Goal: Check status: Check status

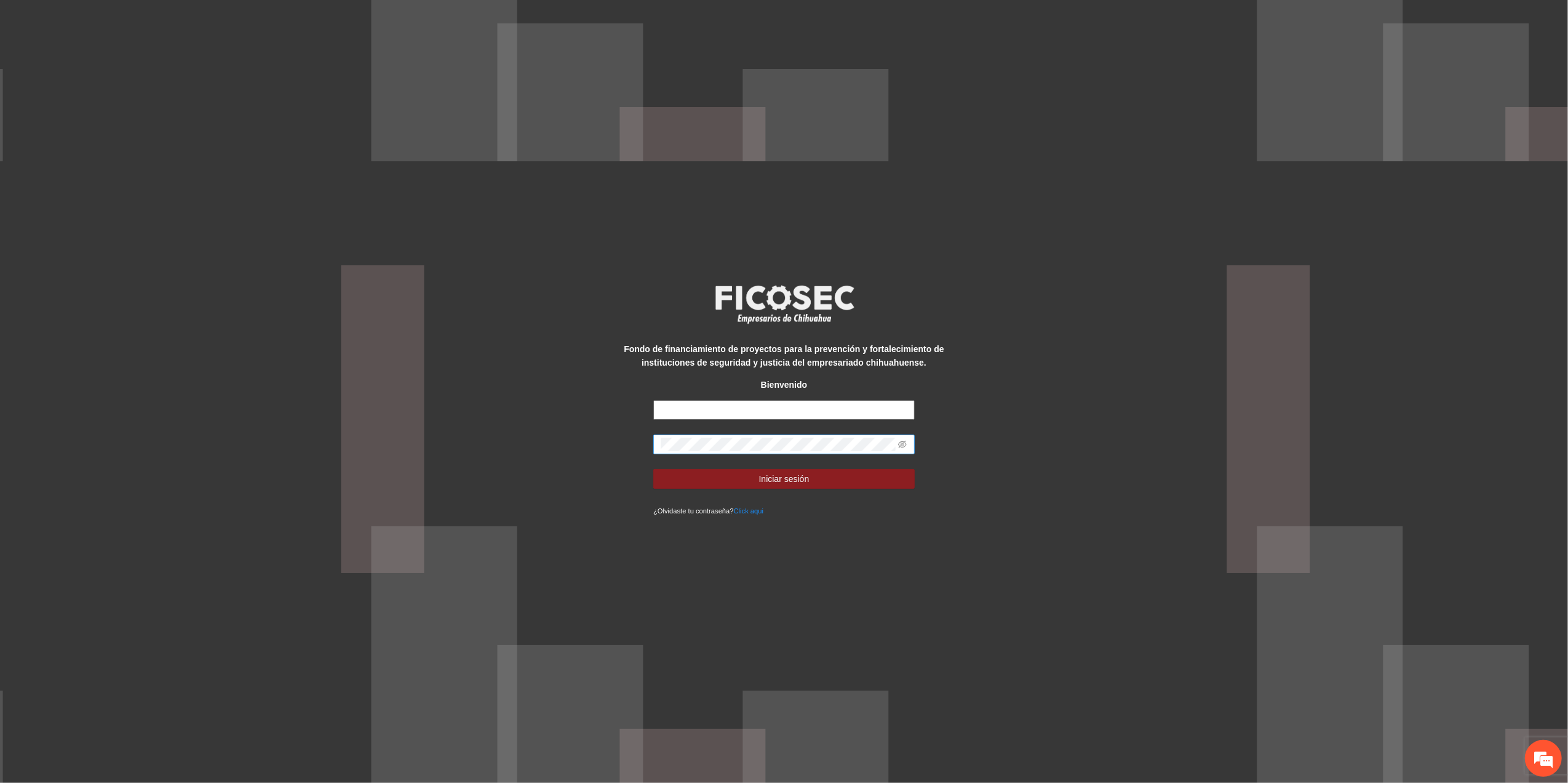
type input "**********"
click at [541, 452] on div "**********" at bounding box center [784, 391] width 1568 height 783
click at [653, 469] on button "Iniciar sesión" at bounding box center [784, 478] width 261 height 19
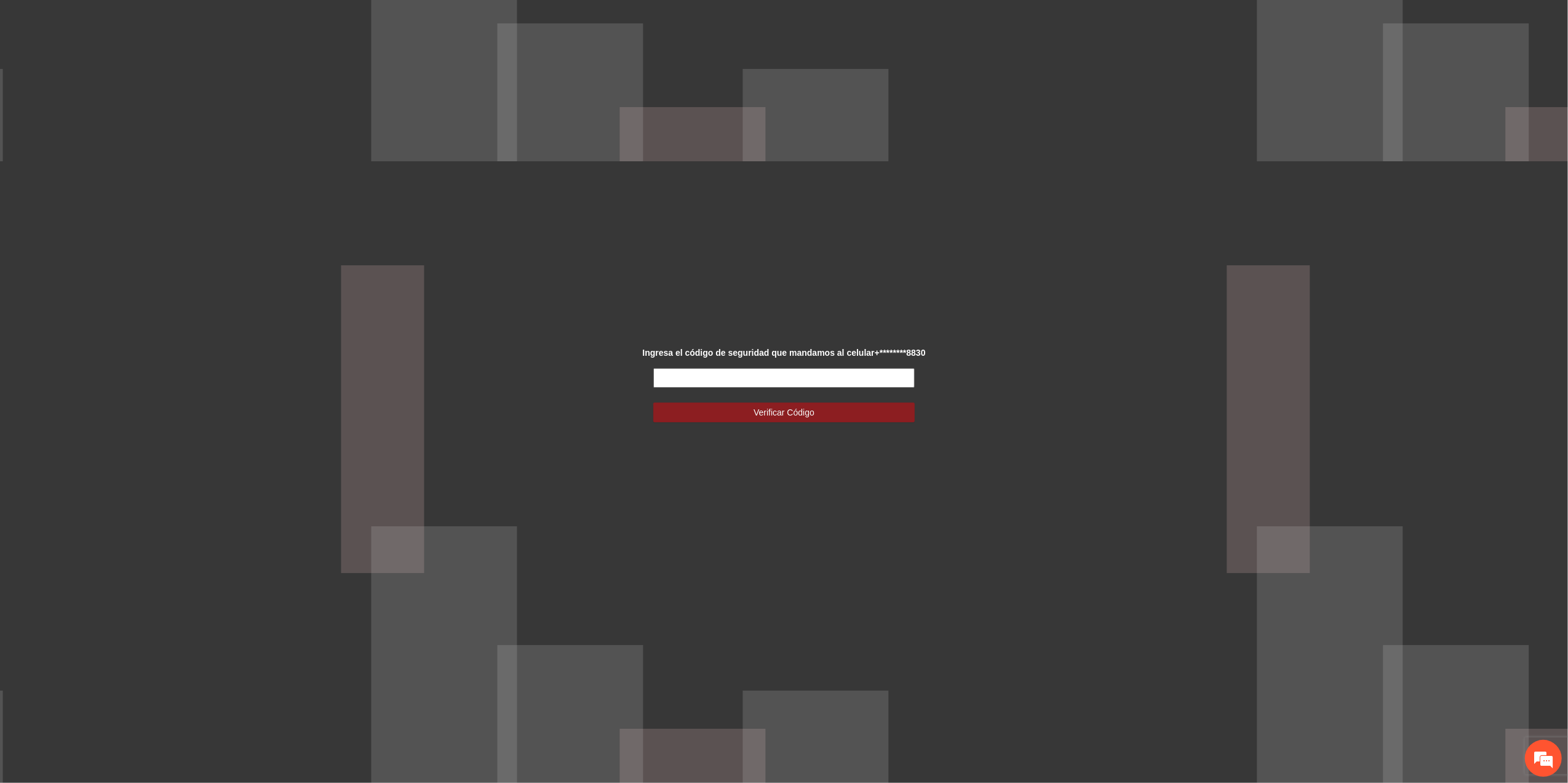
click at [883, 377] on input "text" at bounding box center [784, 377] width 261 height 19
type input "******"
click at [775, 419] on span "Verificar Código" at bounding box center [784, 412] width 61 height 14
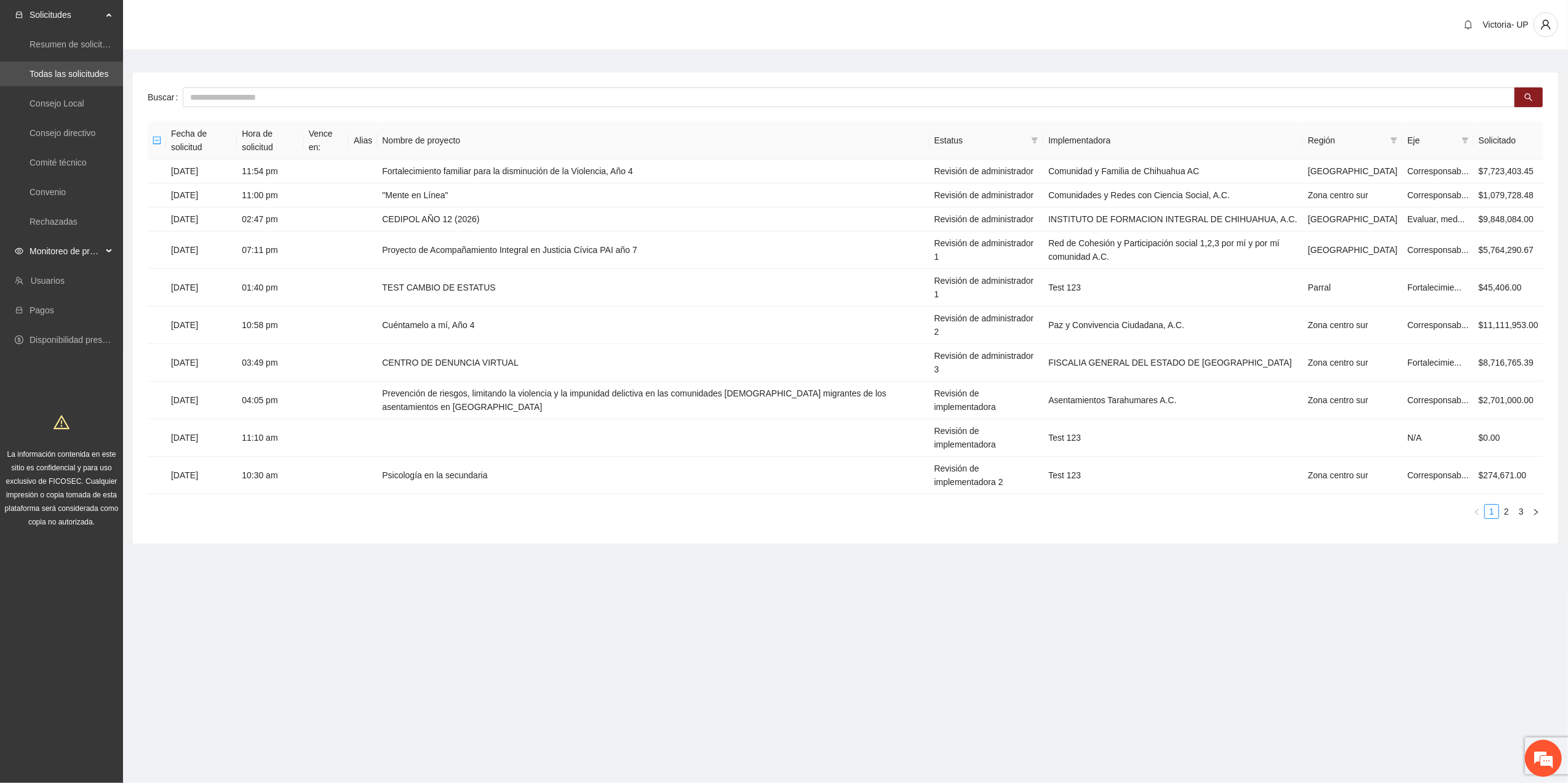
click at [27, 251] on div "Monitoreo de proyectos" at bounding box center [61, 251] width 123 height 25
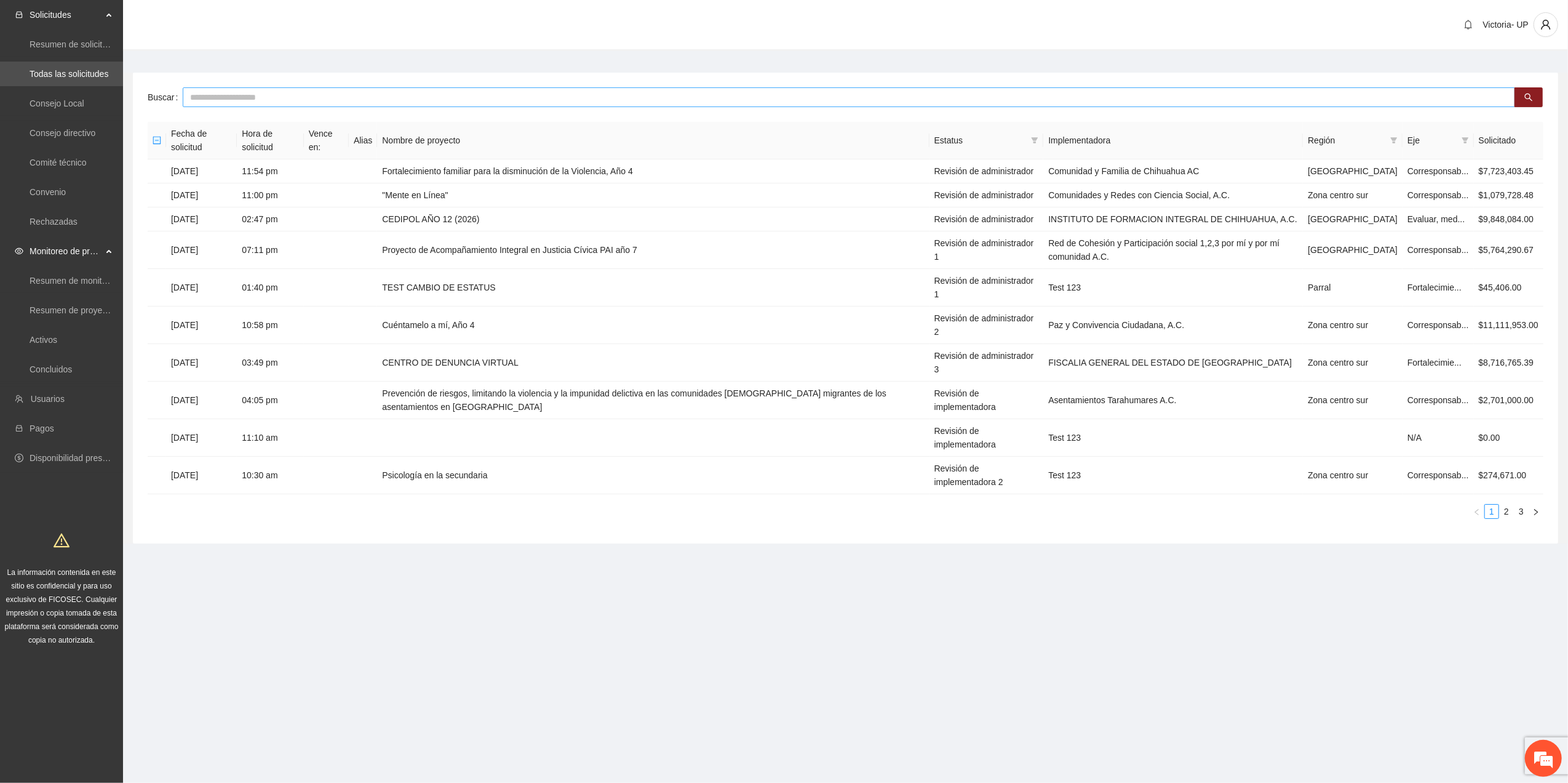
click at [237, 92] on input "text" at bounding box center [849, 97] width 1332 height 19
click at [38, 343] on link "Activos" at bounding box center [43, 339] width 28 height 10
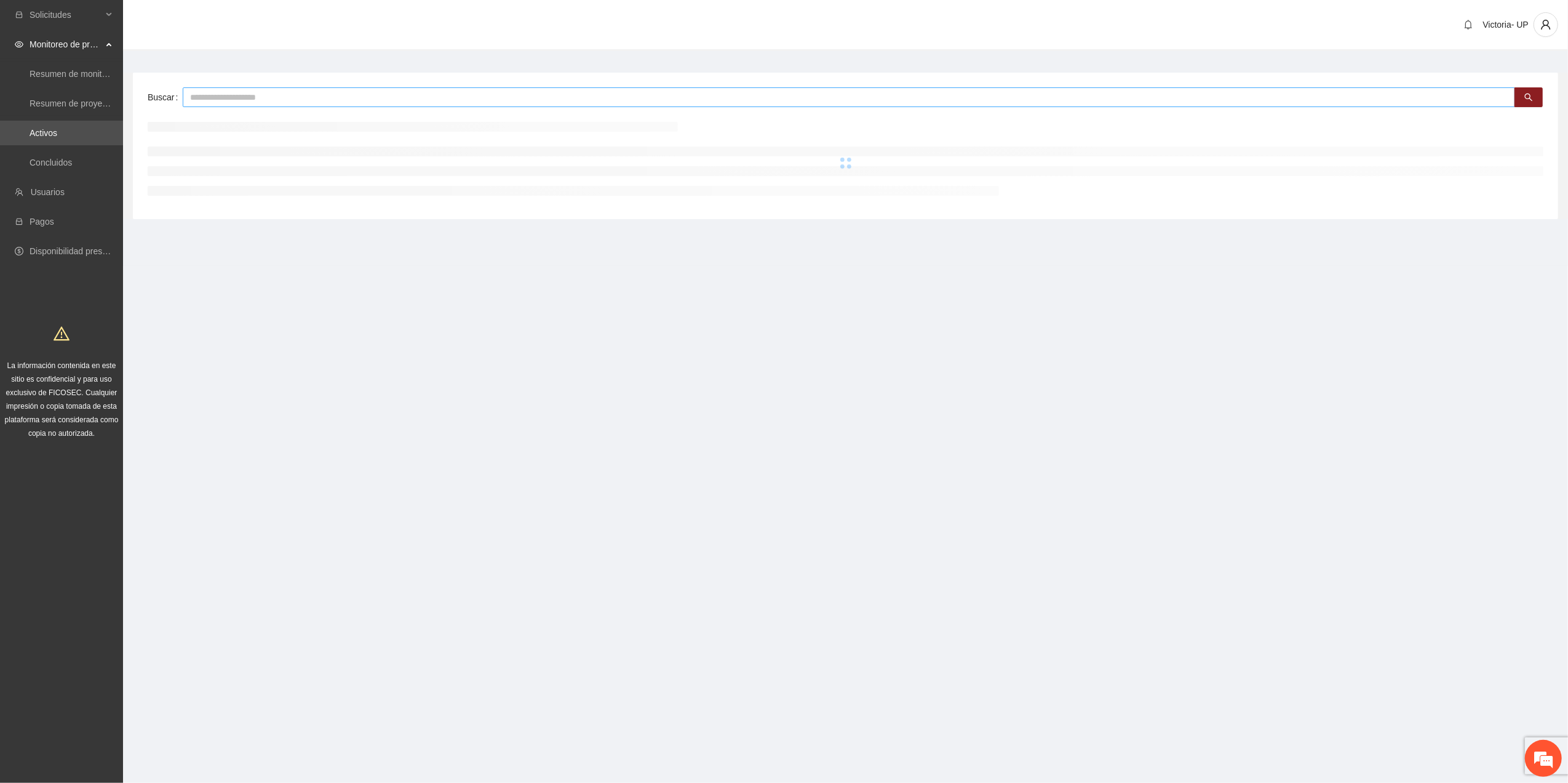
click at [345, 90] on input "text" at bounding box center [849, 97] width 1332 height 19
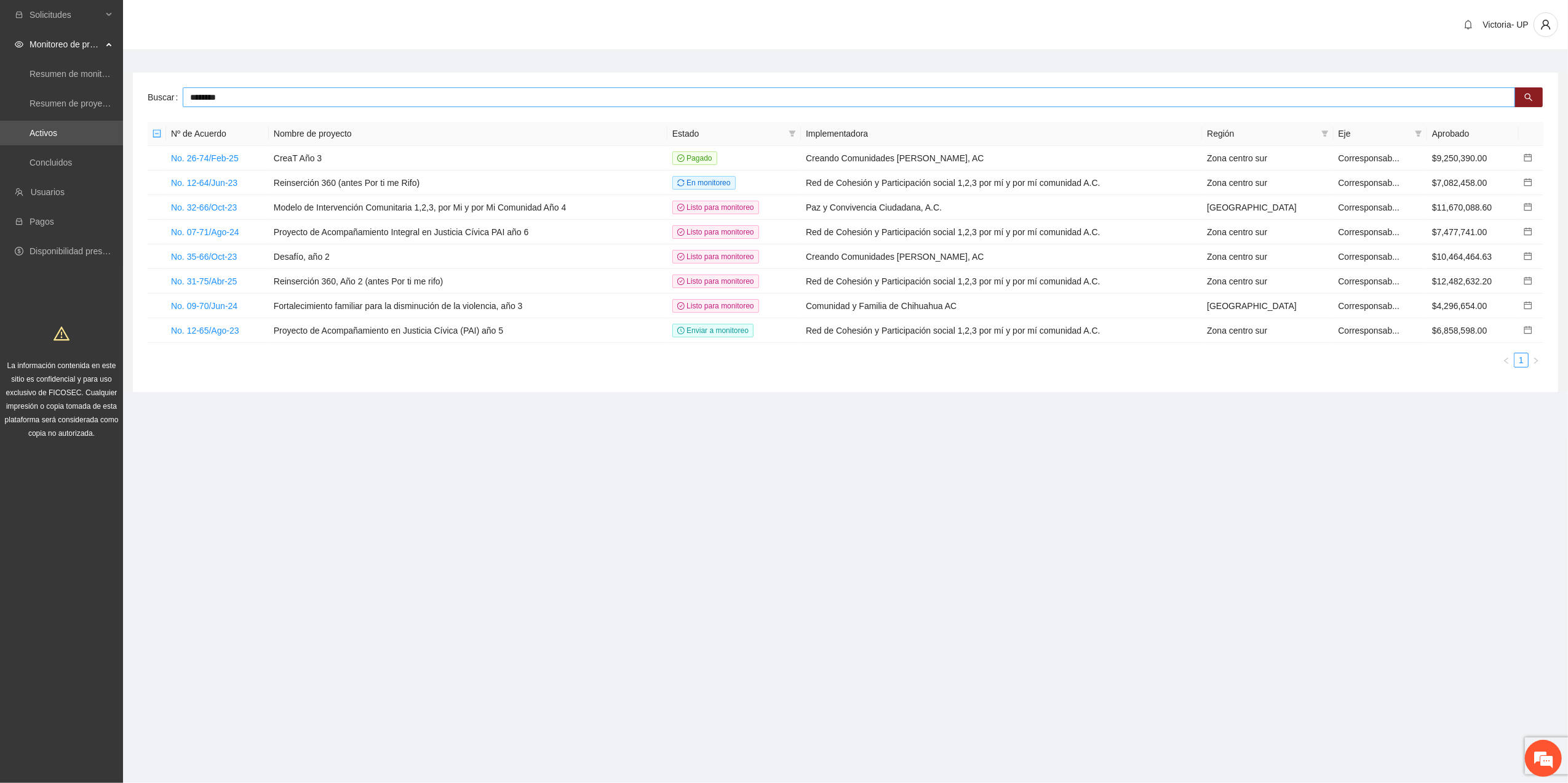
type input "********"
click at [198, 303] on link "No. 09-70/Jun-24" at bounding box center [204, 306] width 67 height 10
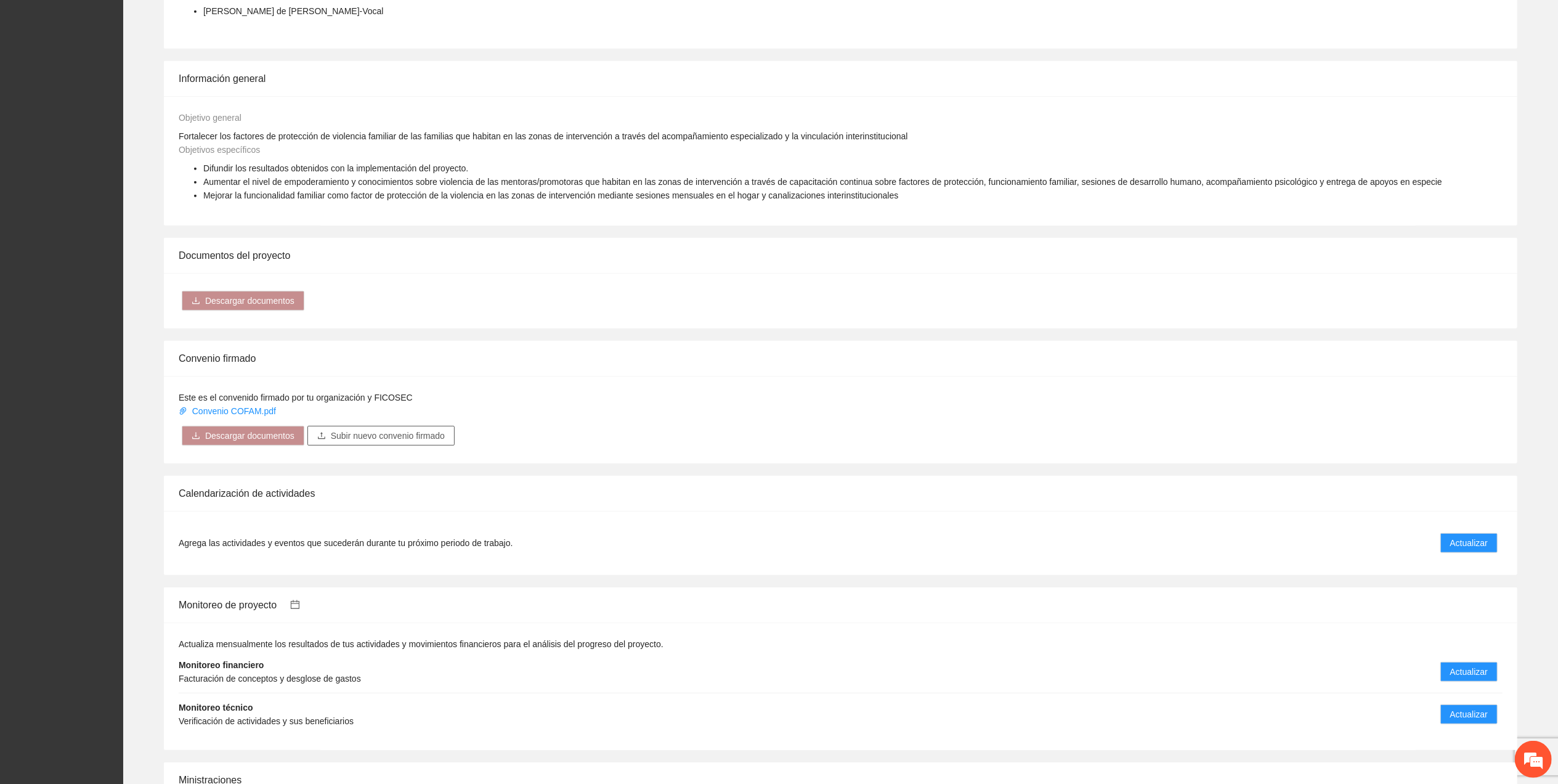
scroll to position [740, 0]
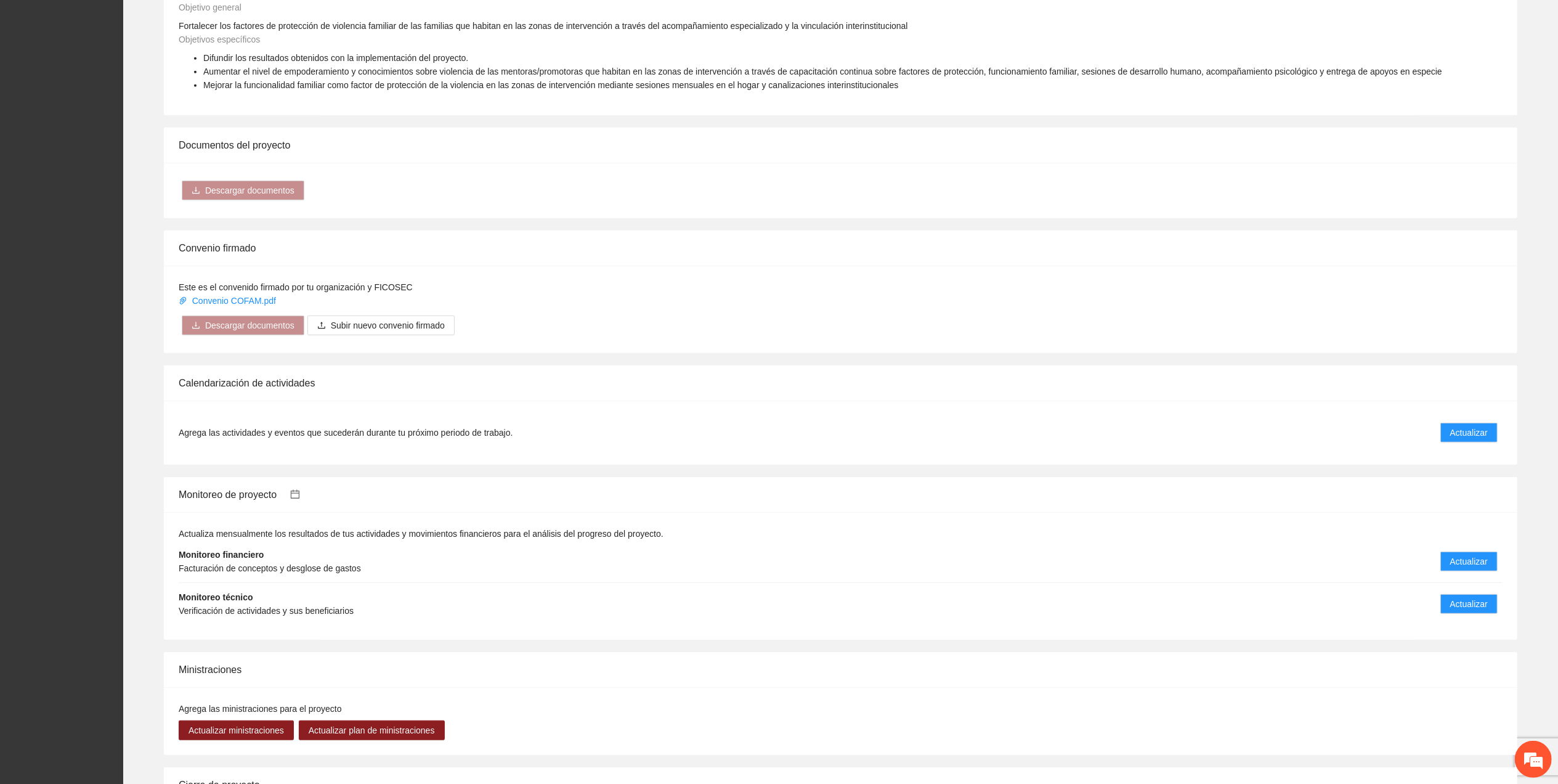
click at [300, 499] on icon "calendar" at bounding box center [295, 494] width 10 height 10
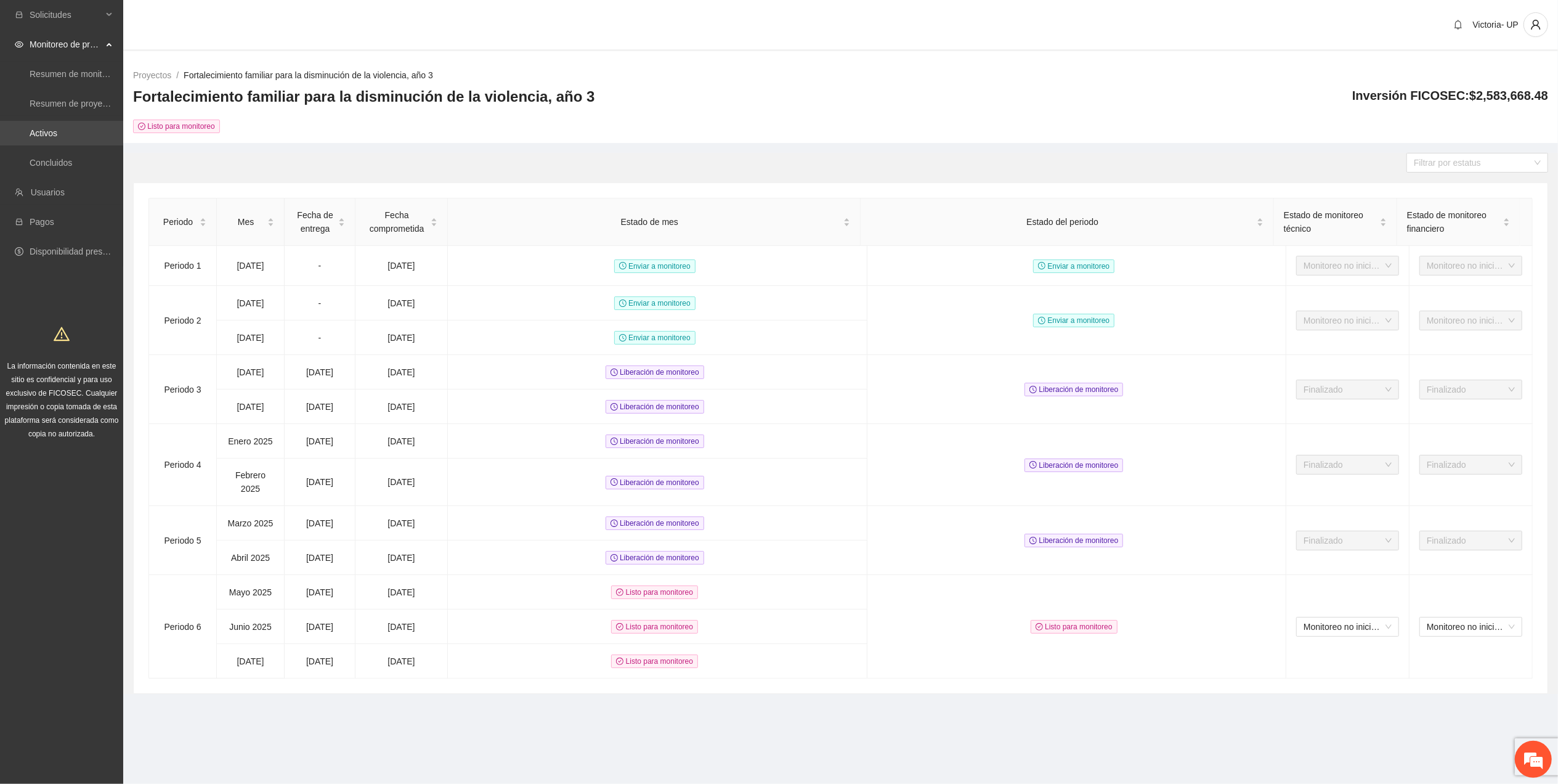
click at [30, 133] on link "Activos" at bounding box center [44, 132] width 28 height 10
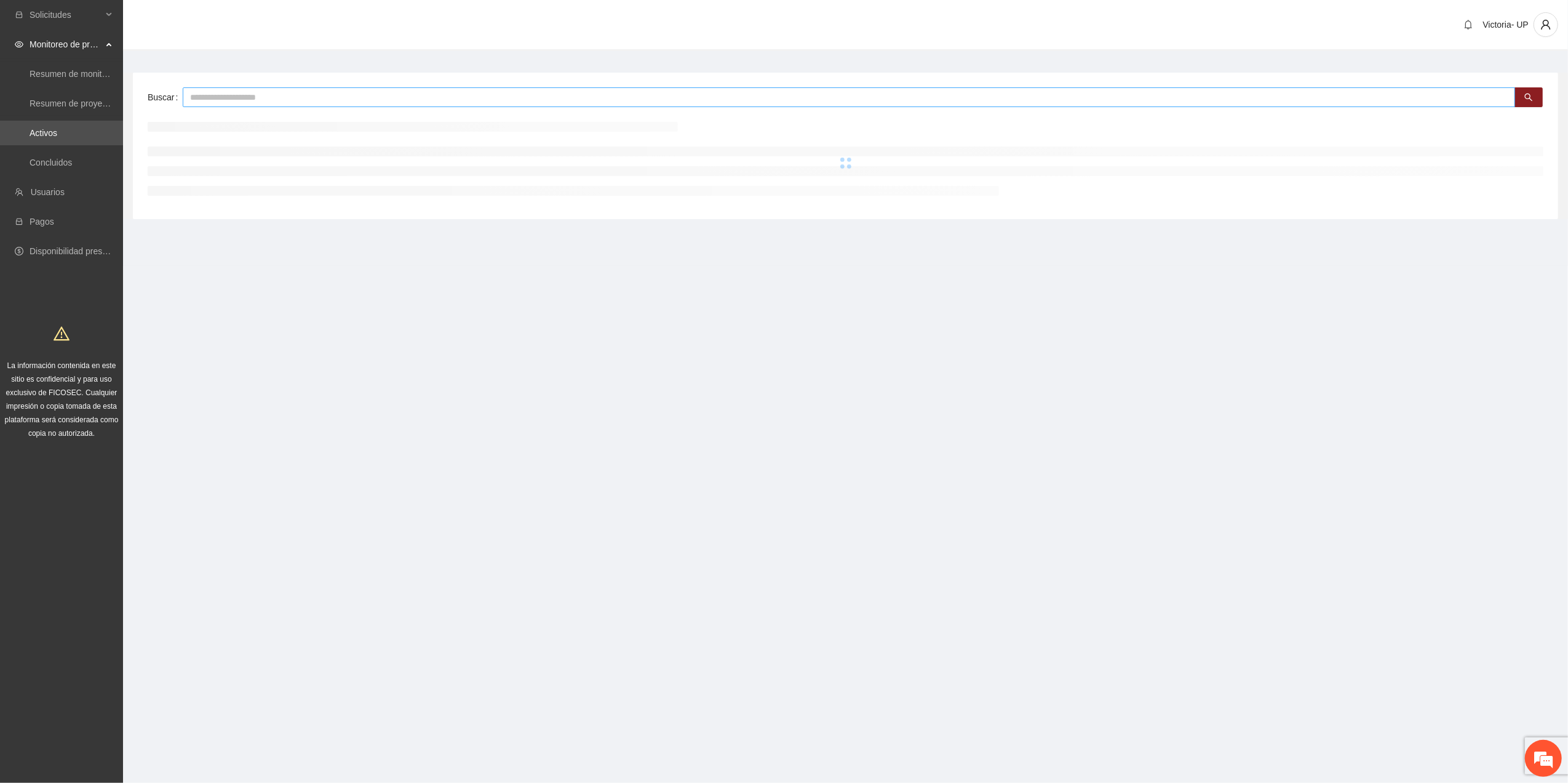
drag, startPoint x: 278, startPoint y: 100, endPoint x: 286, endPoint y: 67, distance: 34.0
click at [286, 67] on main "Buscar" at bounding box center [845, 141] width 1445 height 180
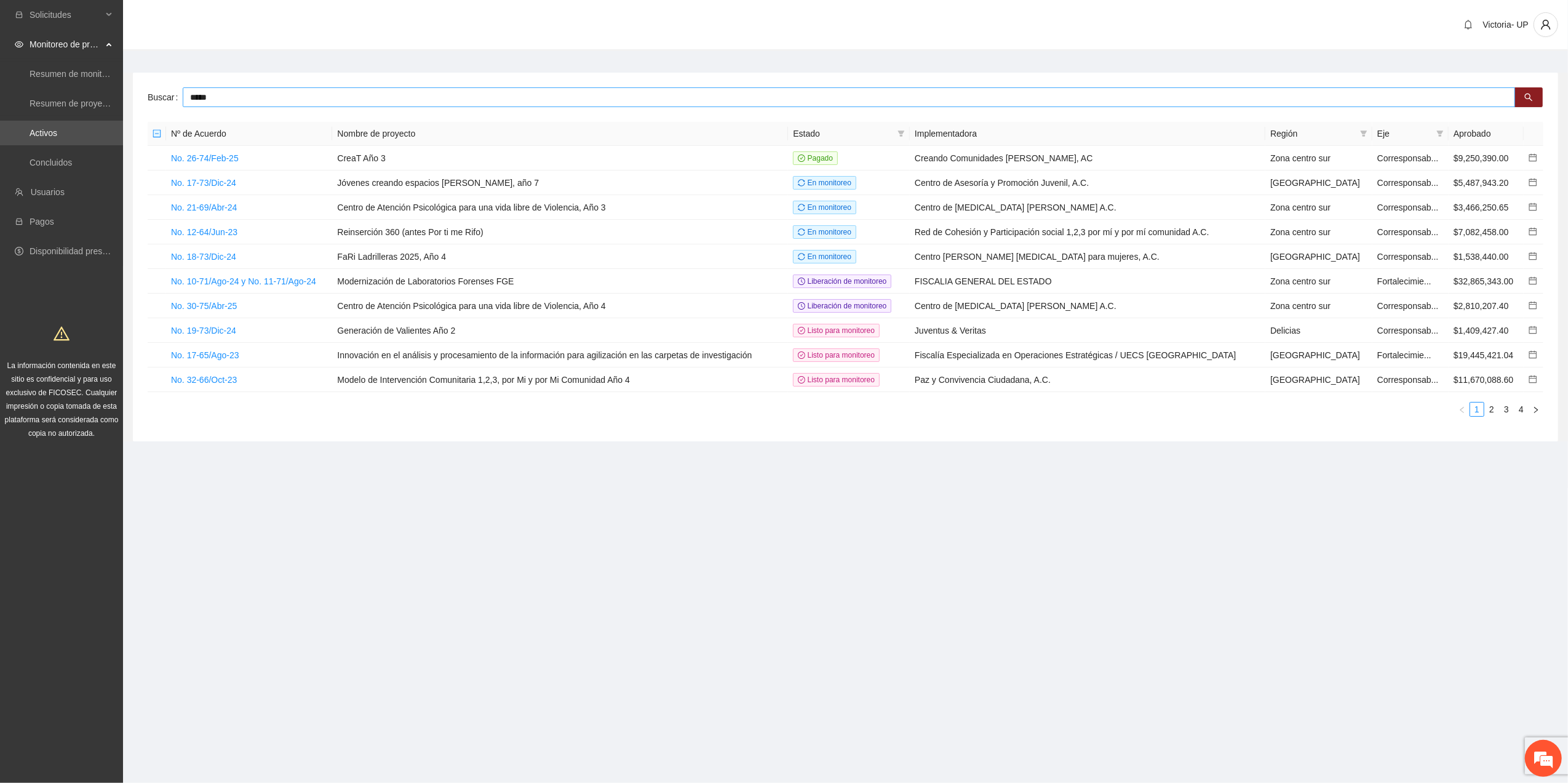
type input "*****"
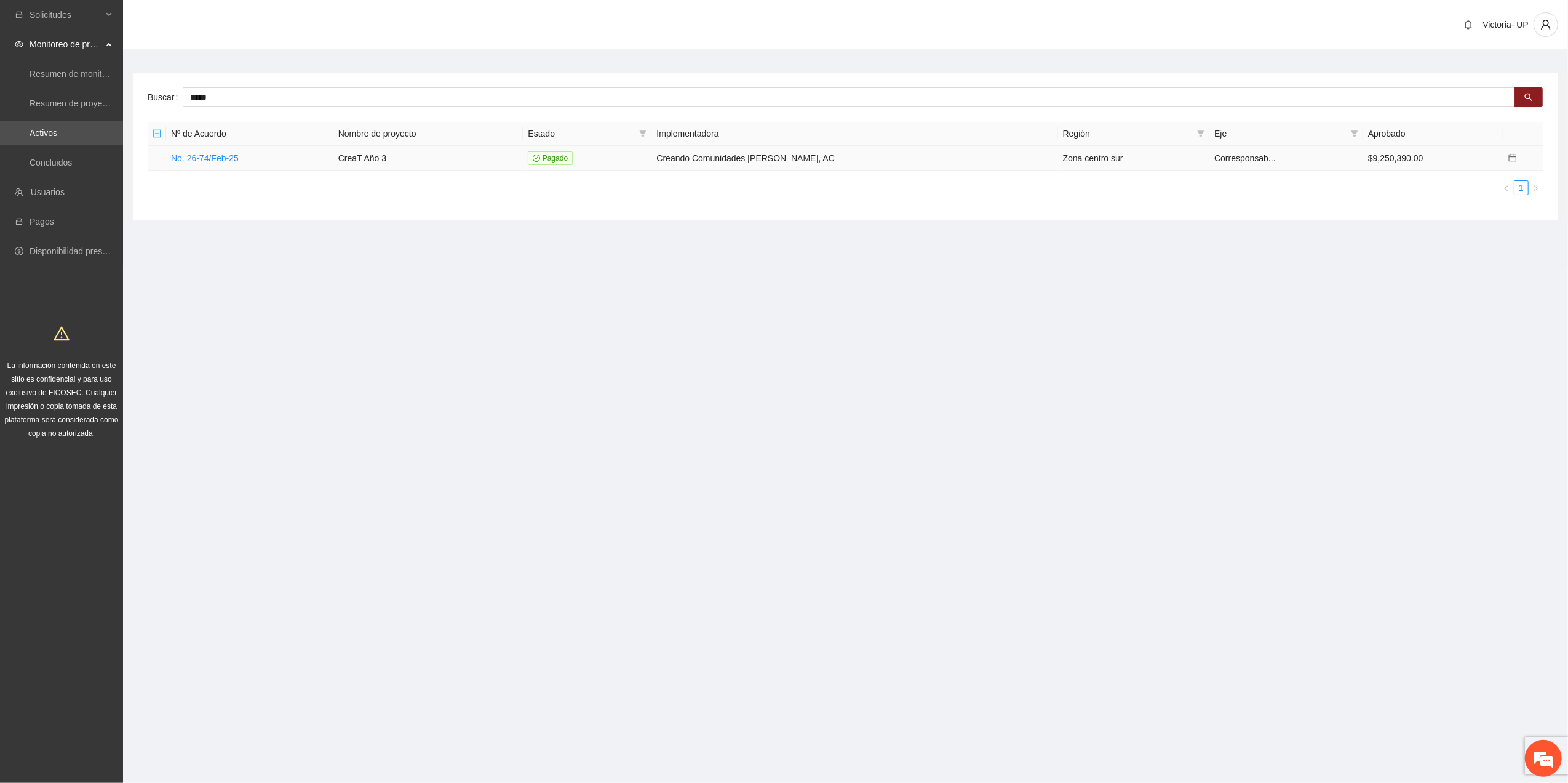
click at [1513, 156] on icon "calendar" at bounding box center [1512, 157] width 8 height 8
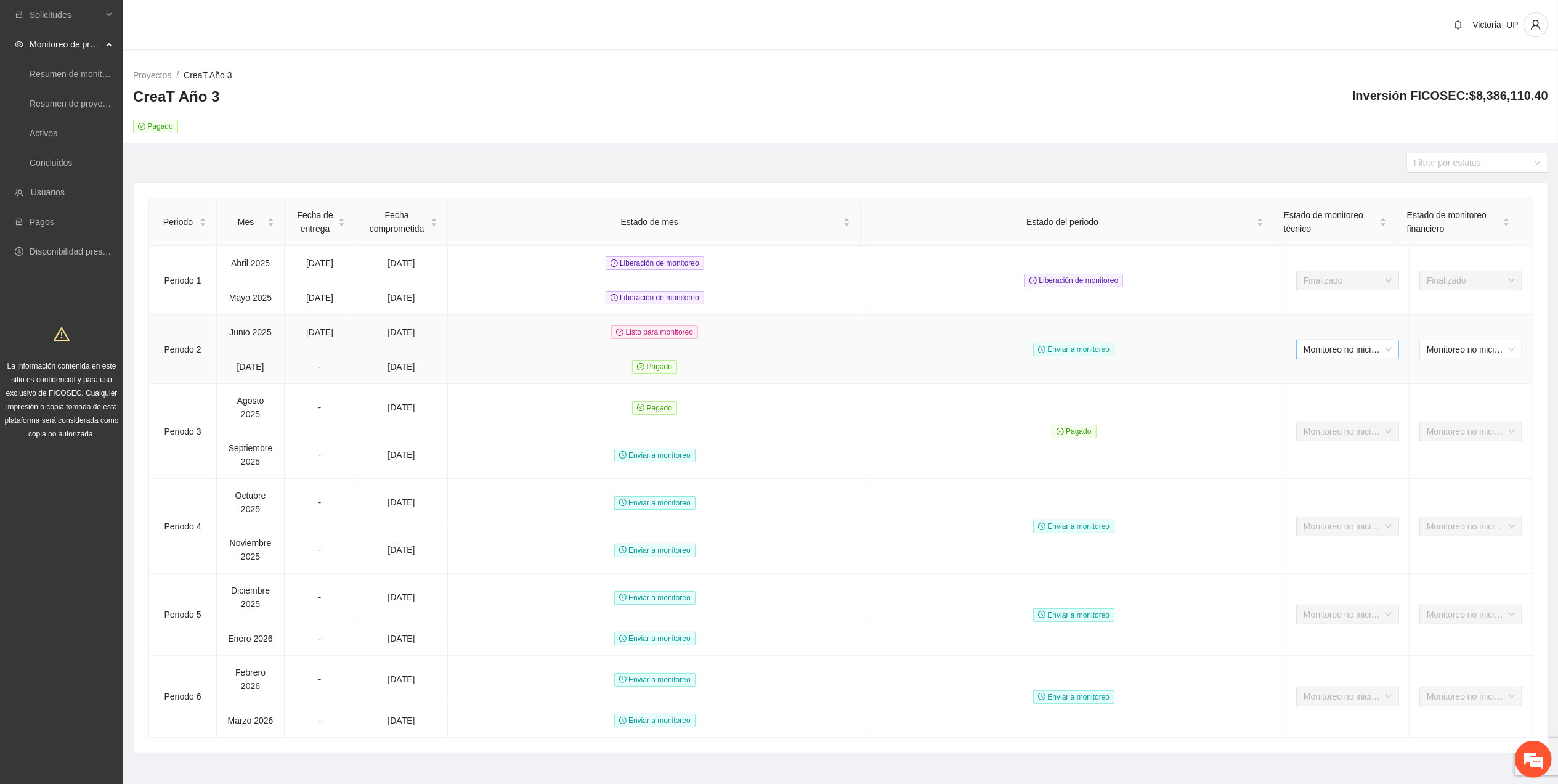
click at [1304, 355] on span "Monitoreo no iniciado" at bounding box center [1348, 349] width 88 height 19
click at [1159, 341] on td "Enviar a monitoreo" at bounding box center [1077, 349] width 419 height 69
drag, startPoint x: 301, startPoint y: 363, endPoint x: 373, endPoint y: 380, distance: 74.0
click at [373, 380] on tr "[DATE] - [DATE] Pagado" at bounding box center [841, 366] width 1384 height 34
click at [499, 368] on td "Pagado" at bounding box center [657, 366] width 419 height 34
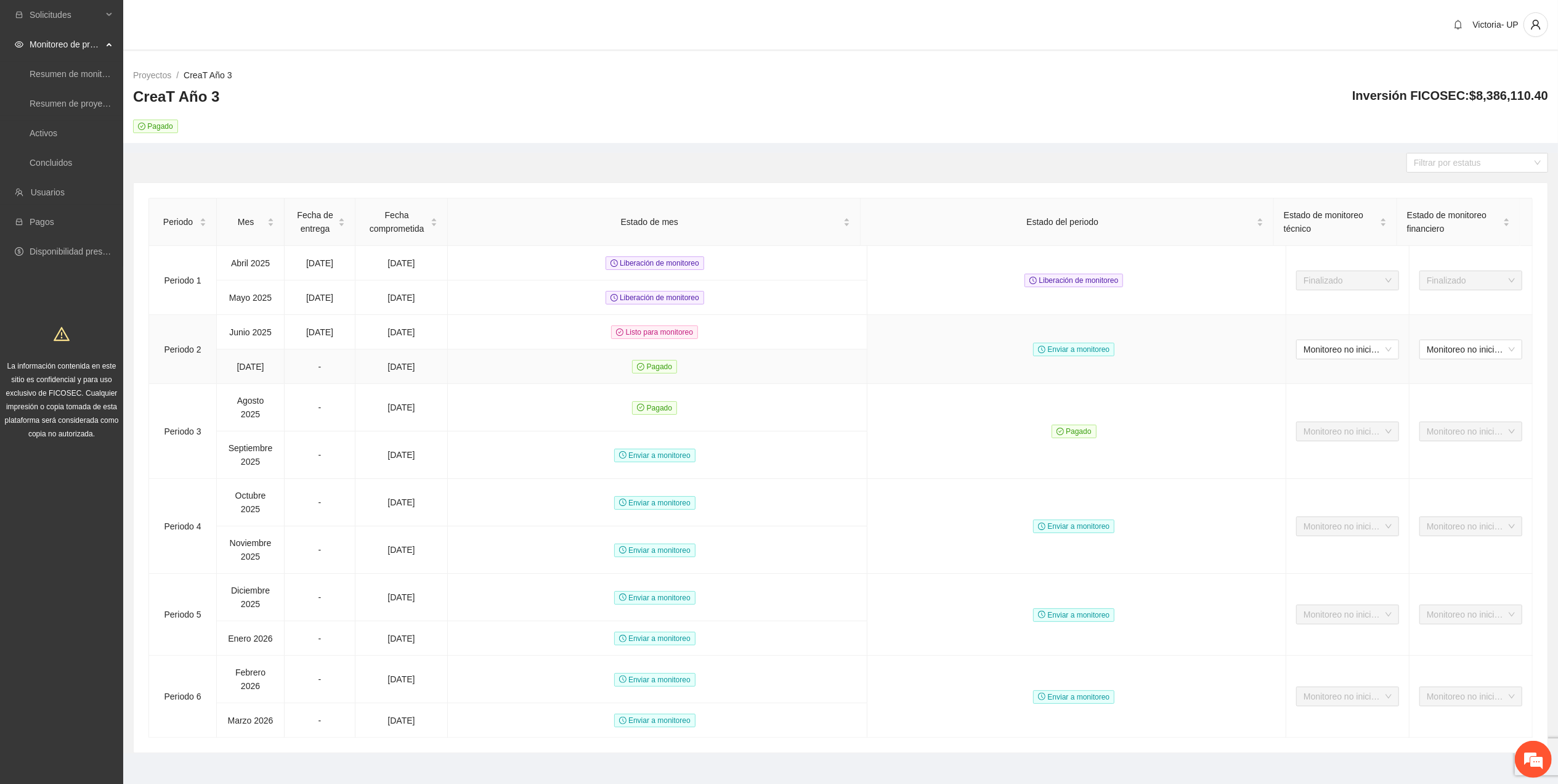
drag, startPoint x: 499, startPoint y: 366, endPoint x: 505, endPoint y: 360, distance: 8.5
click at [505, 360] on td "Pagado" at bounding box center [657, 366] width 419 height 34
click at [44, 133] on link "Activos" at bounding box center [44, 132] width 28 height 10
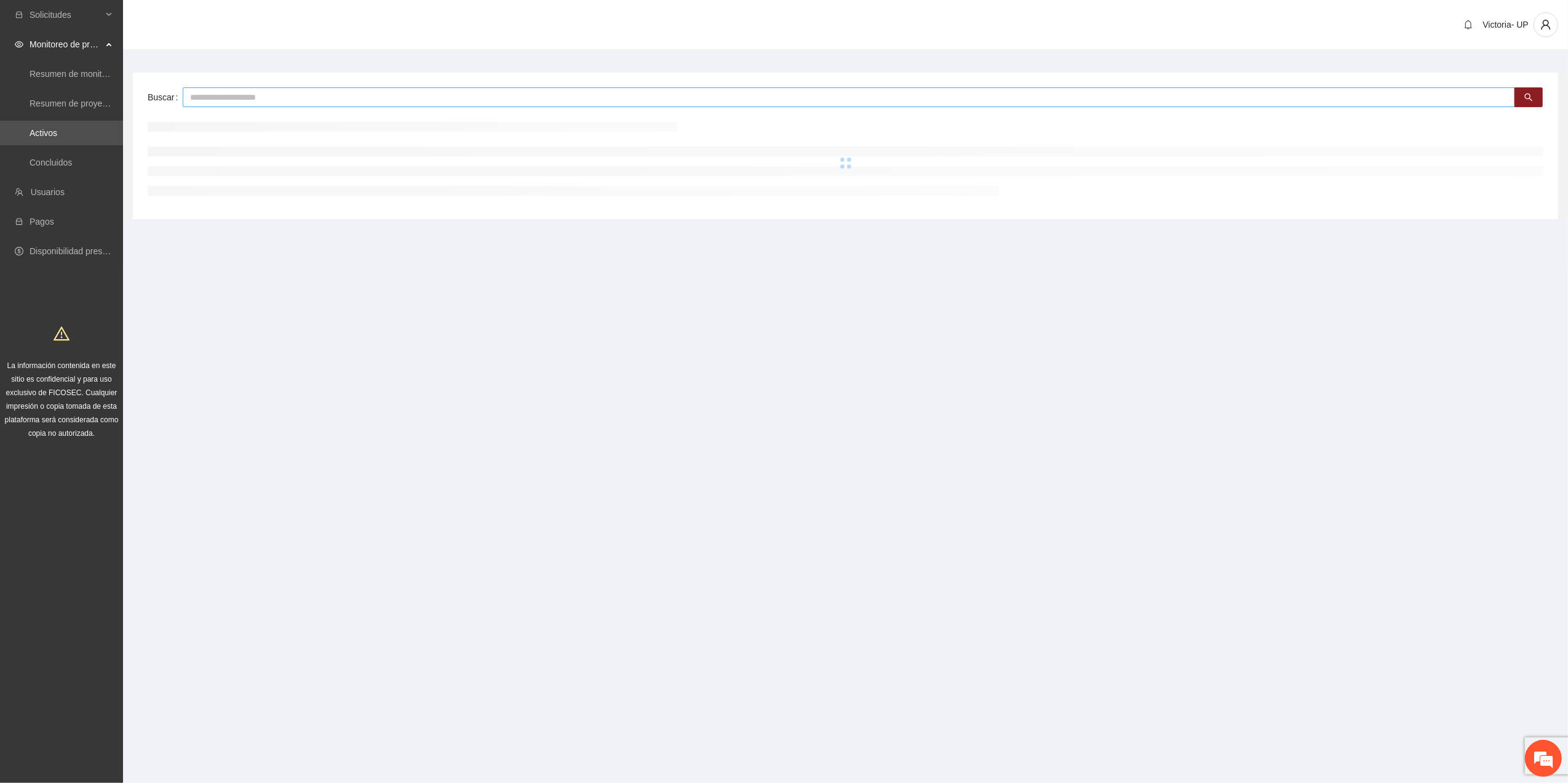
click at [374, 99] on input "text" at bounding box center [849, 97] width 1332 height 19
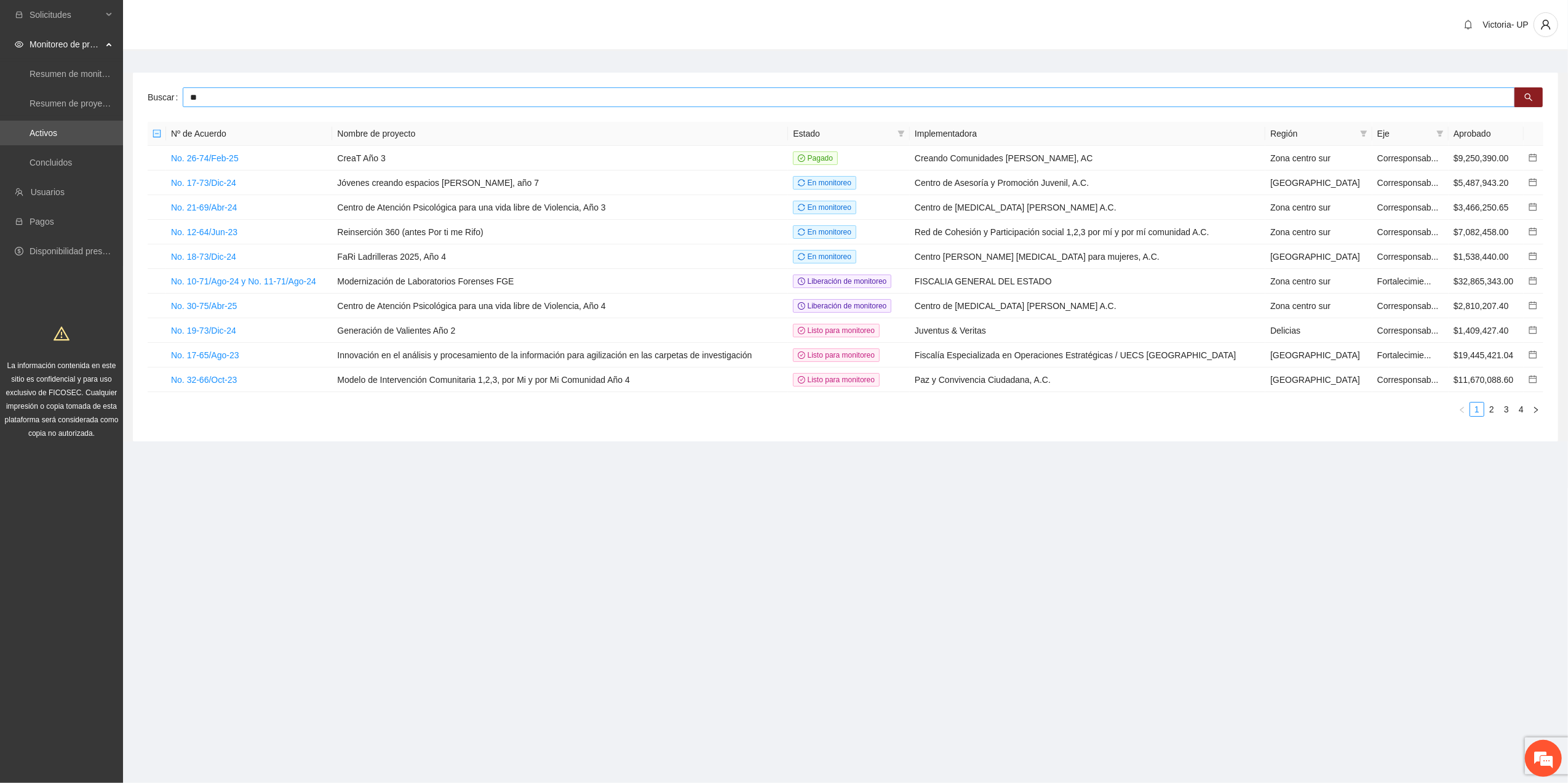
type input "*"
type input "***"
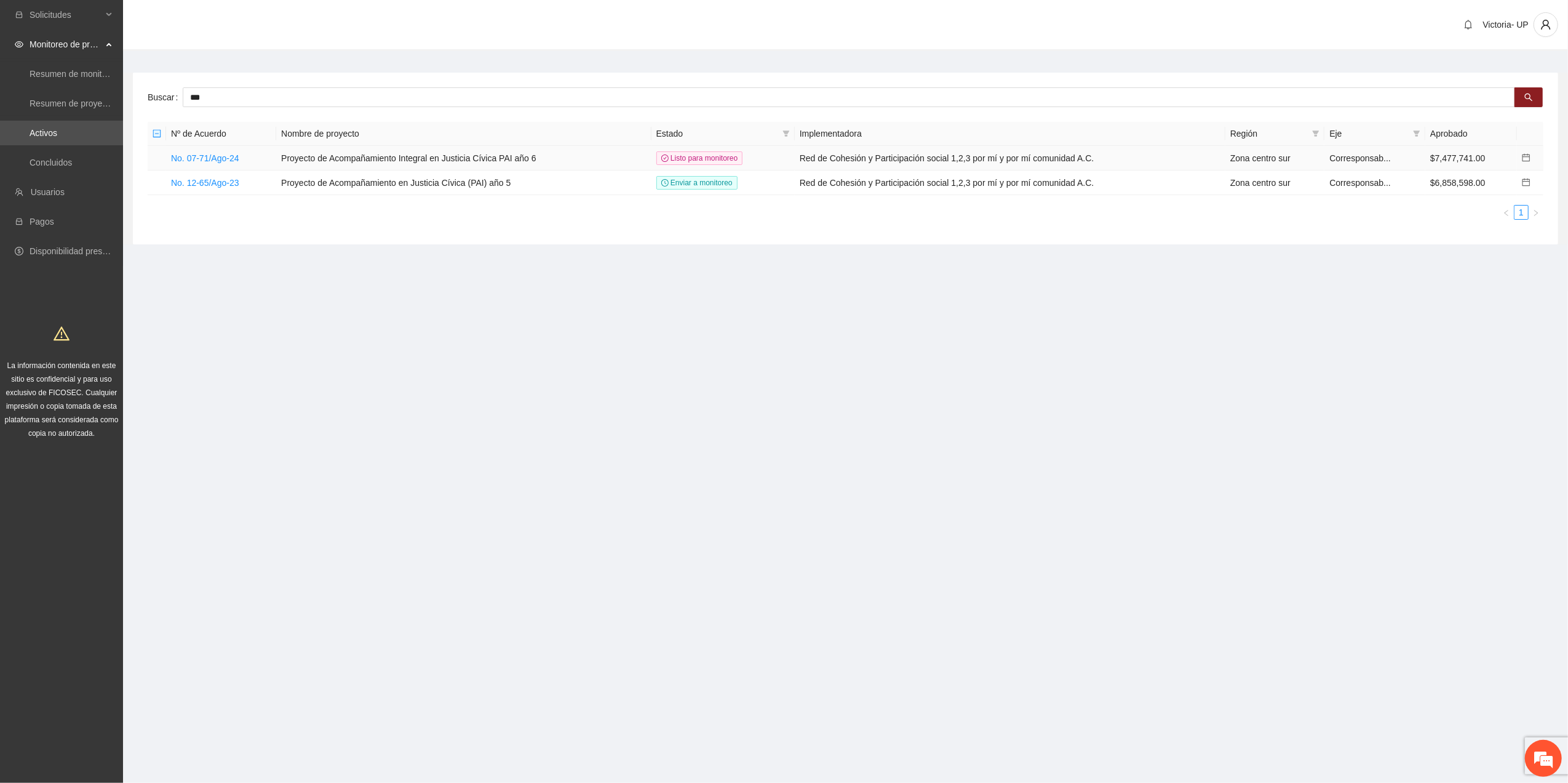
click at [1526, 156] on icon "calendar" at bounding box center [1525, 157] width 8 height 8
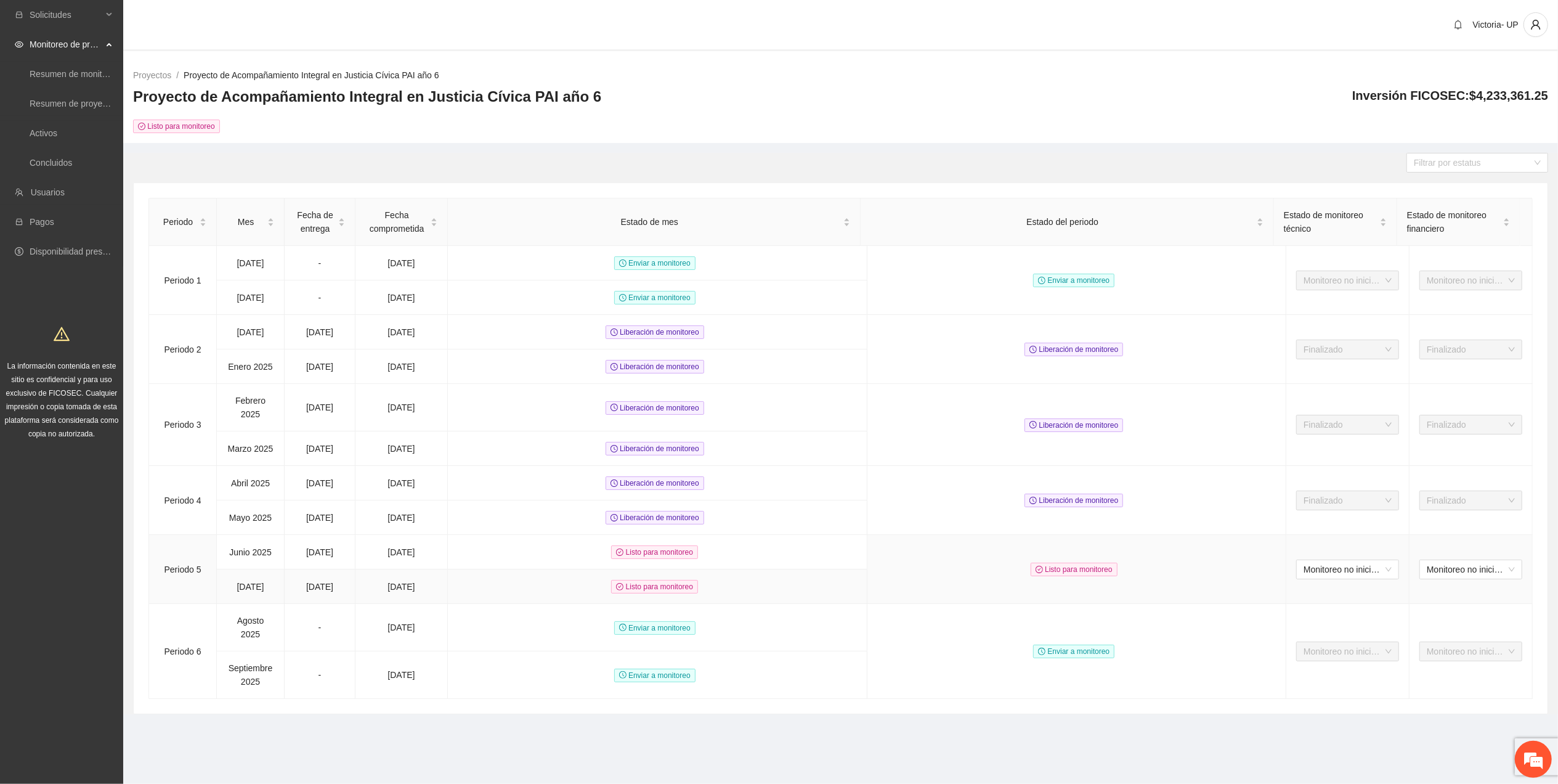
drag, startPoint x: 298, startPoint y: 624, endPoint x: 350, endPoint y: 631, distance: 52.5
click at [350, 604] on td "[DATE]" at bounding box center [320, 586] width 71 height 34
